Goal: Task Accomplishment & Management: Complete application form

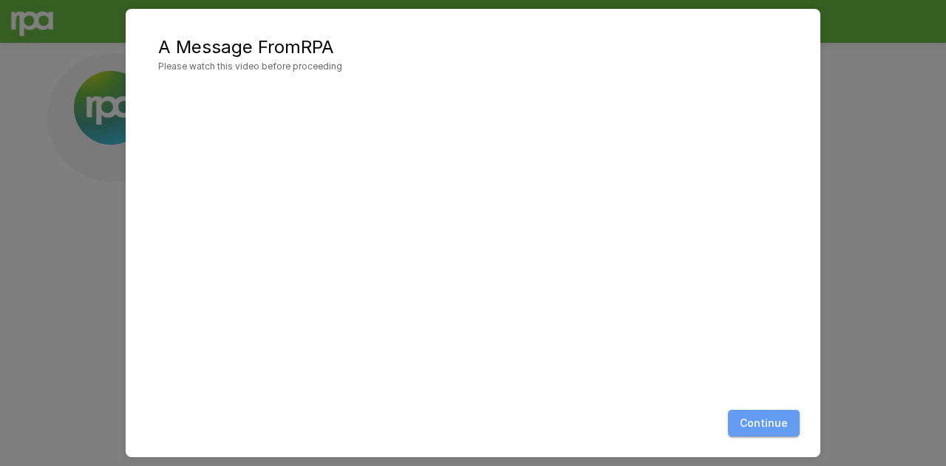
click at [768, 421] on button "Continue" at bounding box center [764, 423] width 72 height 27
